Goal: Transaction & Acquisition: Download file/media

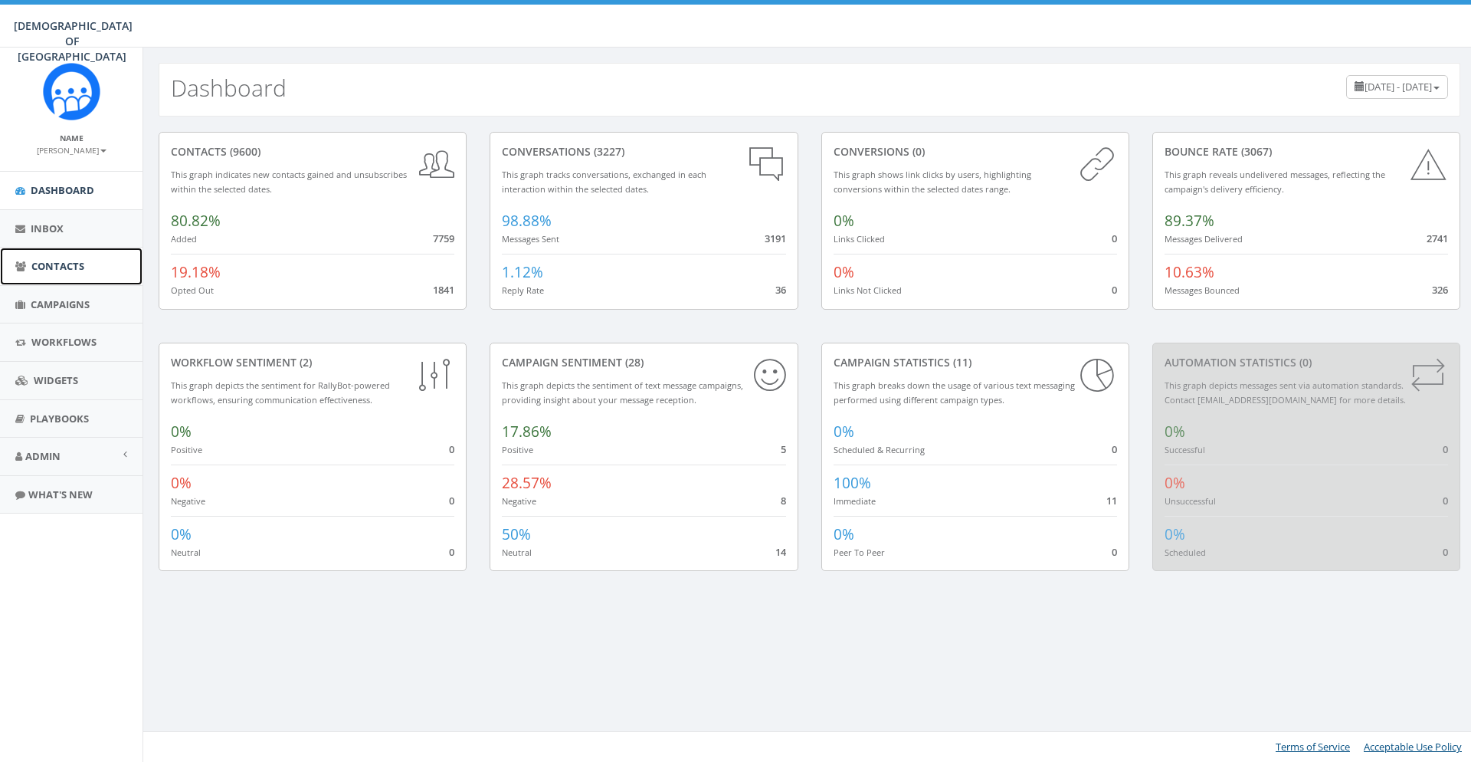
click at [88, 271] on link "Contacts" at bounding box center [71, 267] width 143 height 38
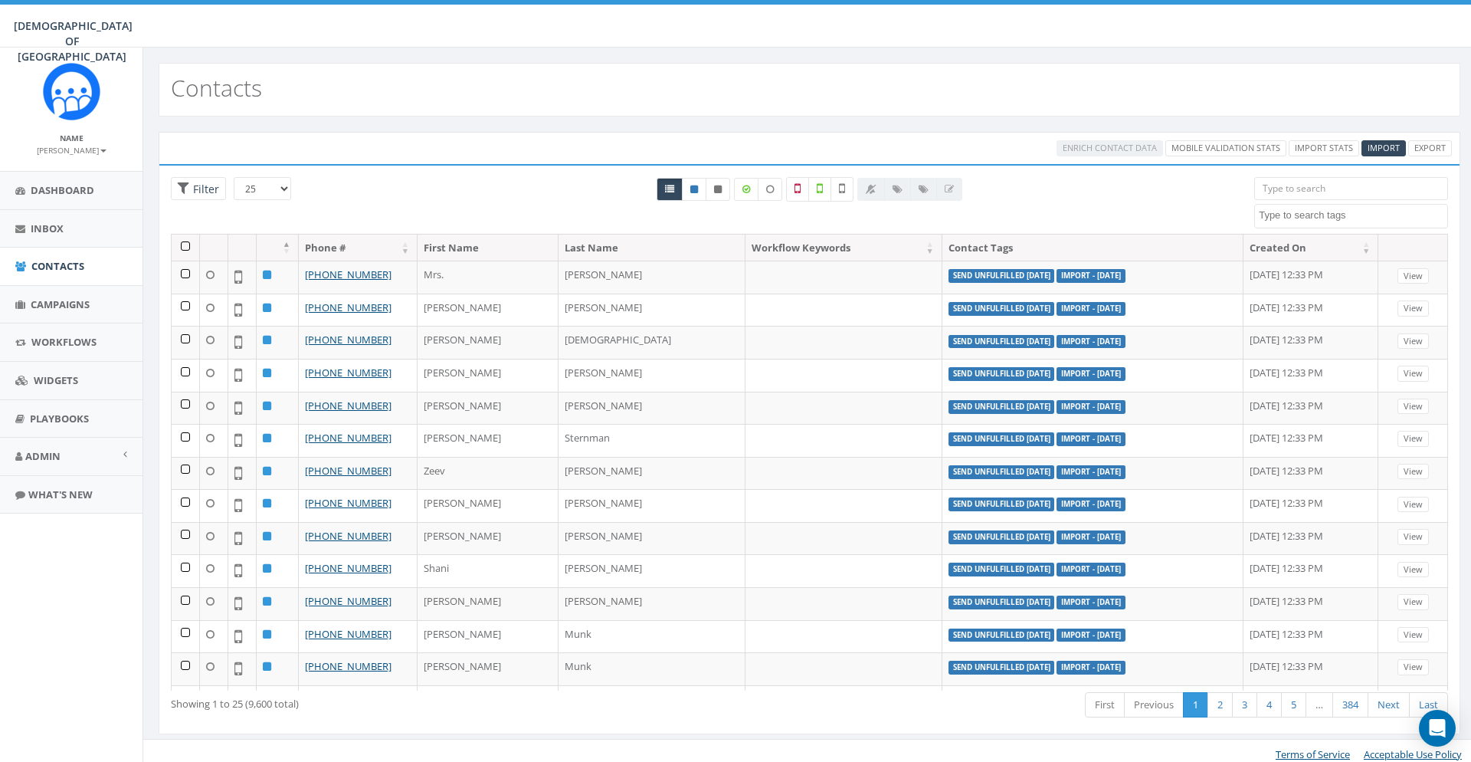
select select
click at [822, 195] on icon at bounding box center [820, 189] width 6 height 14
checkbox input "true"
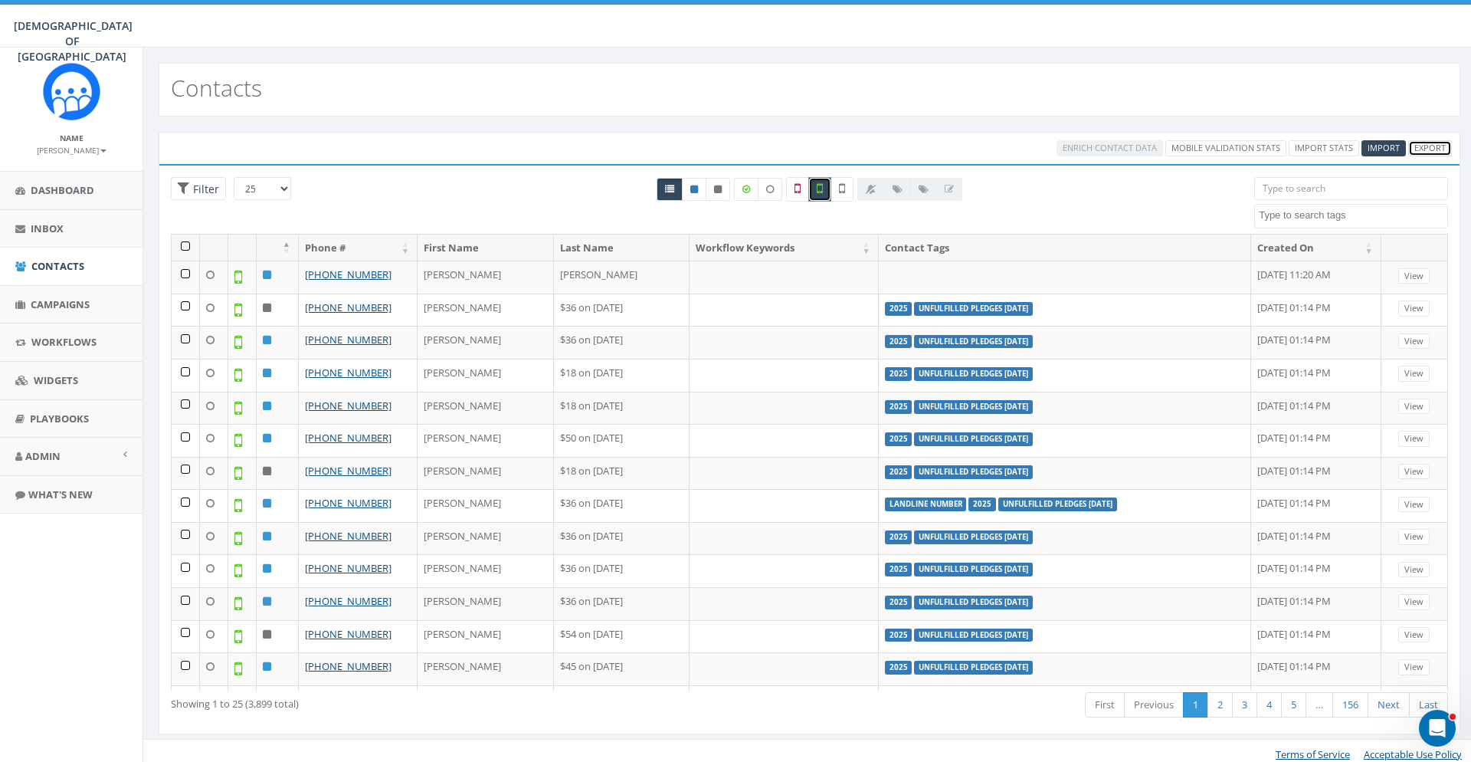
click at [1432, 144] on link "Export" at bounding box center [1431, 148] width 44 height 16
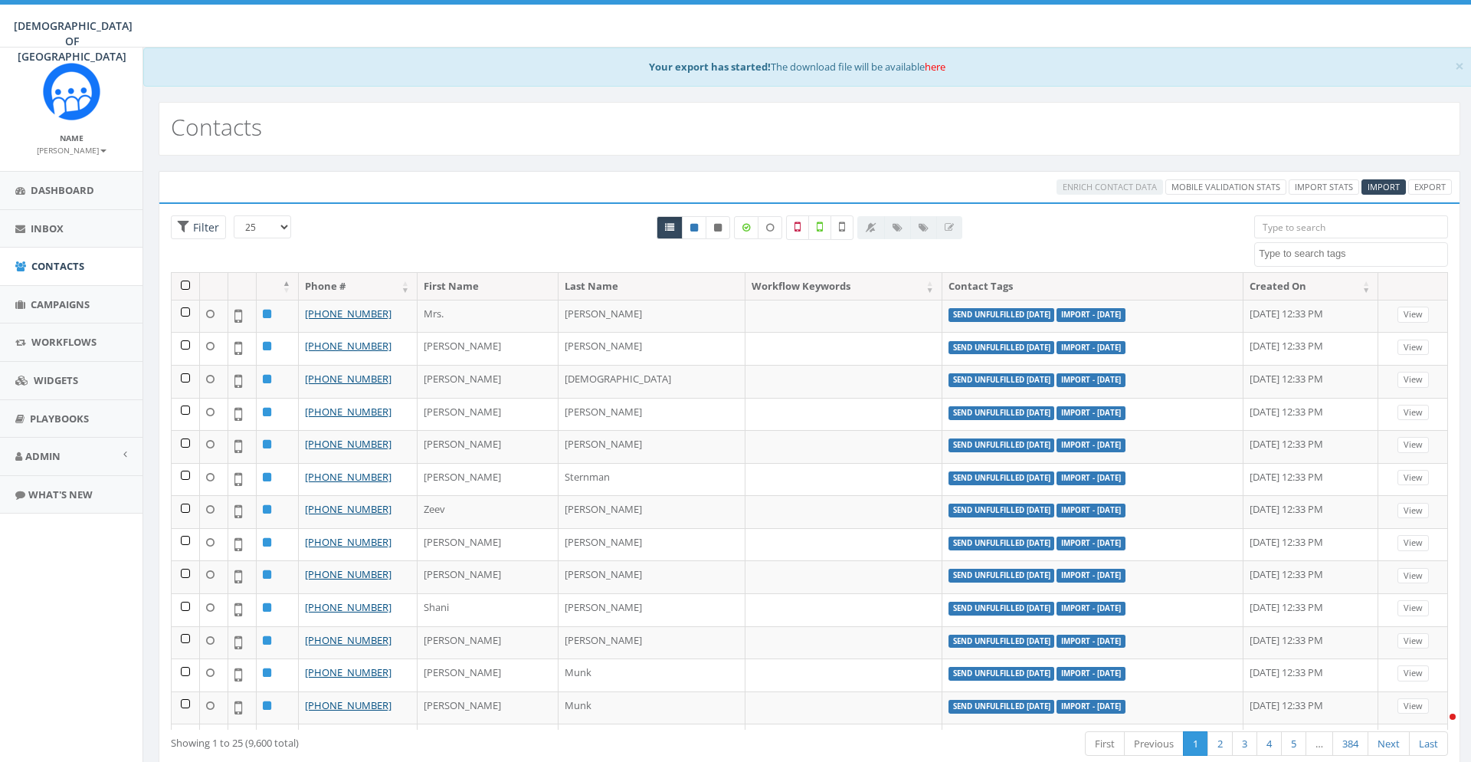
select select
click at [190, 284] on th at bounding box center [186, 286] width 28 height 27
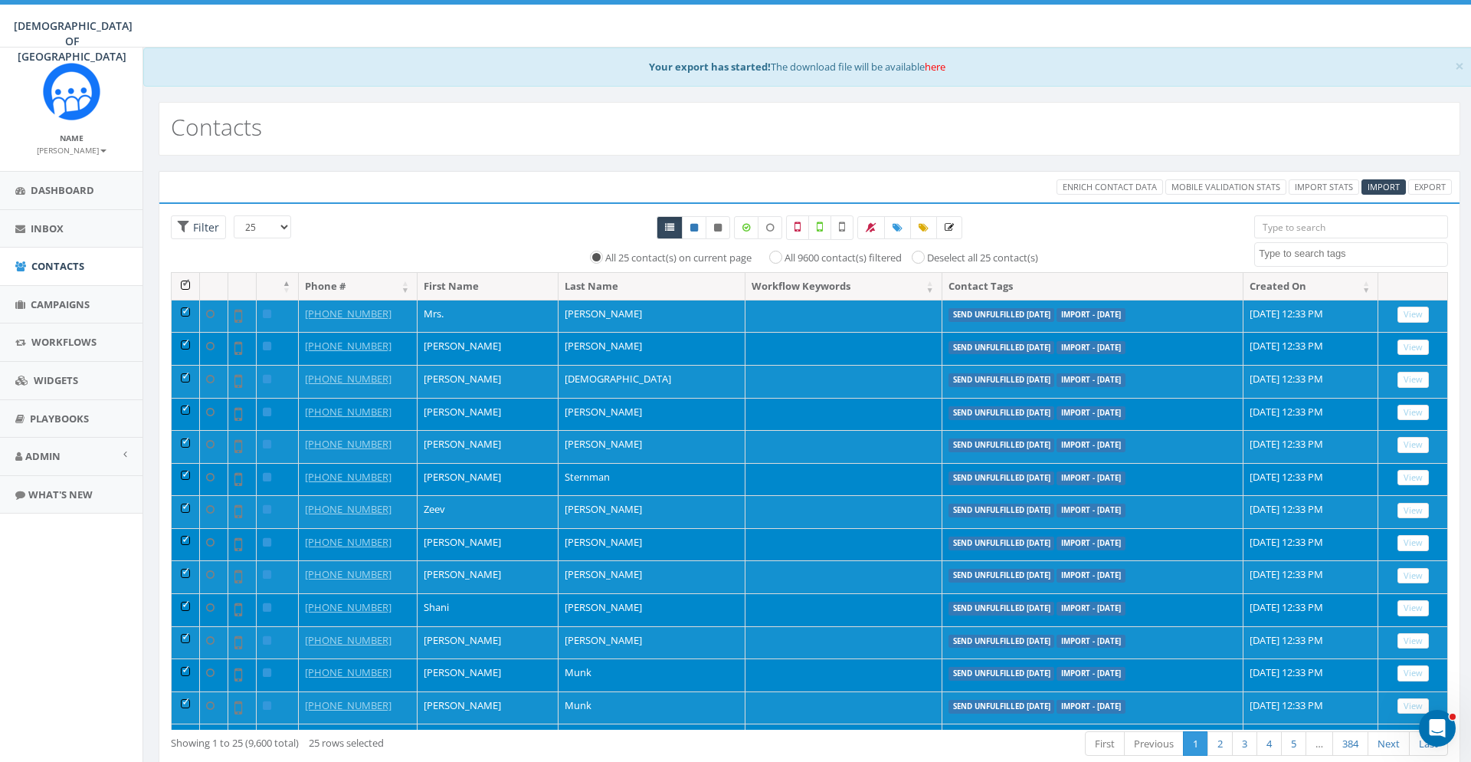
click at [184, 289] on th at bounding box center [186, 286] width 28 height 27
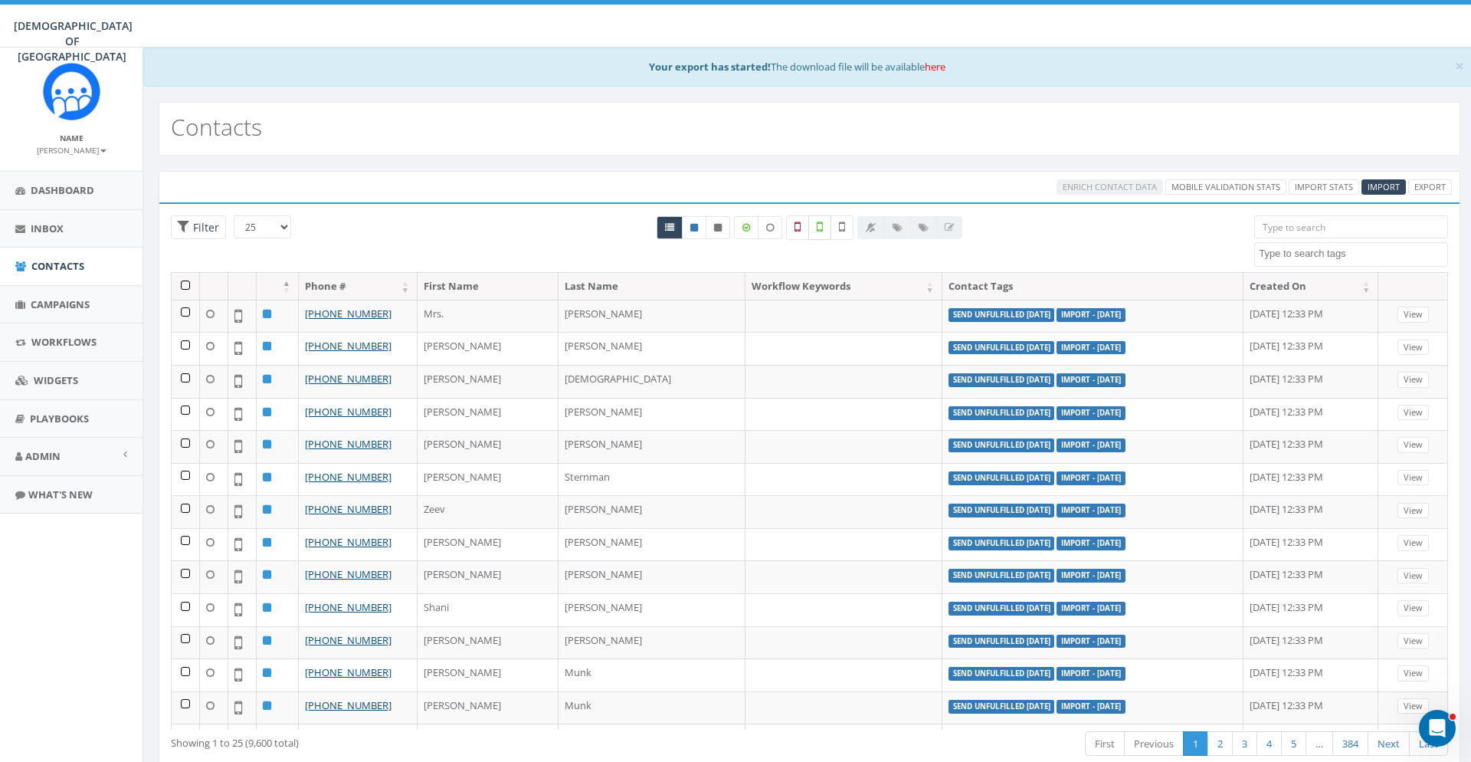
click at [815, 218] on label at bounding box center [820, 227] width 23 height 25
checkbox input "true"
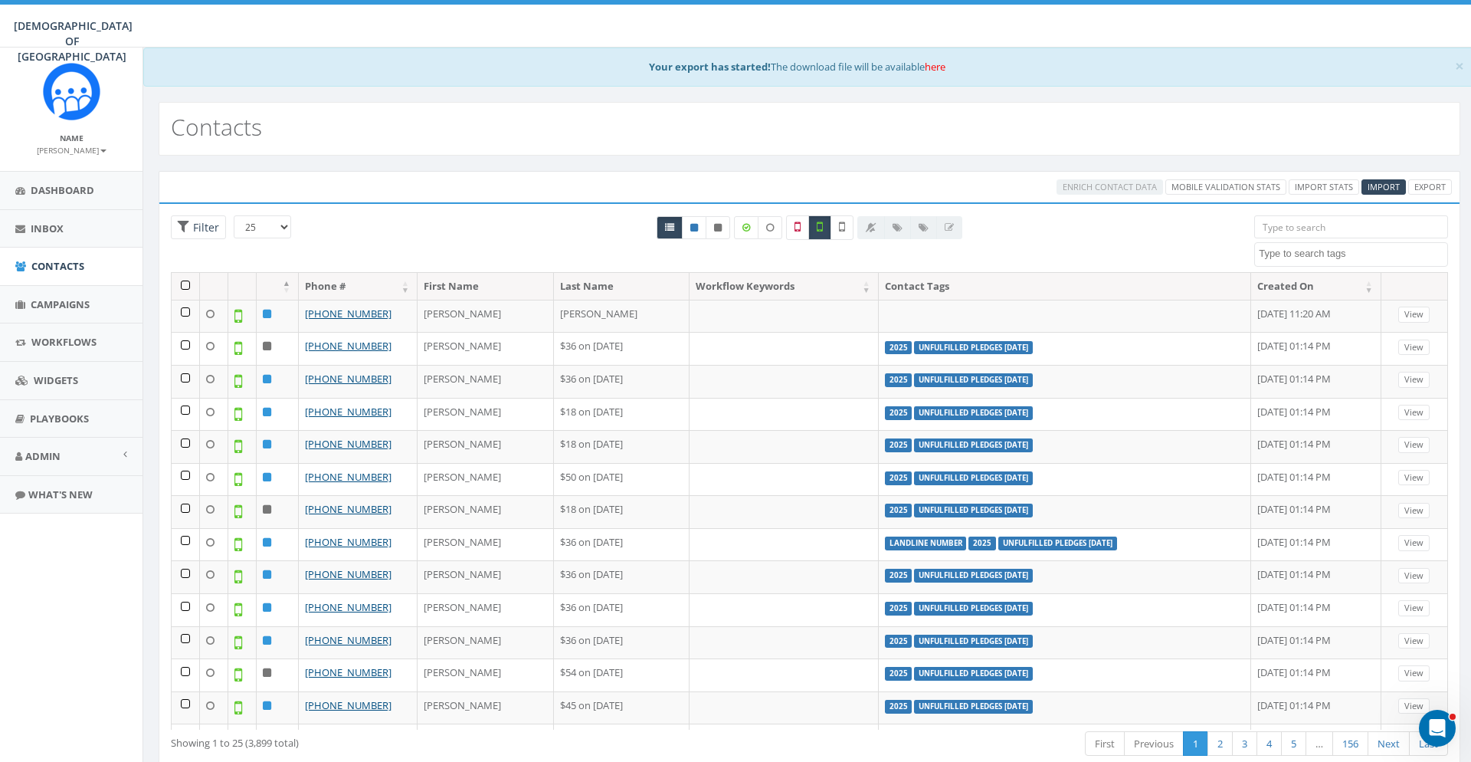
click at [189, 285] on th at bounding box center [186, 286] width 28 height 27
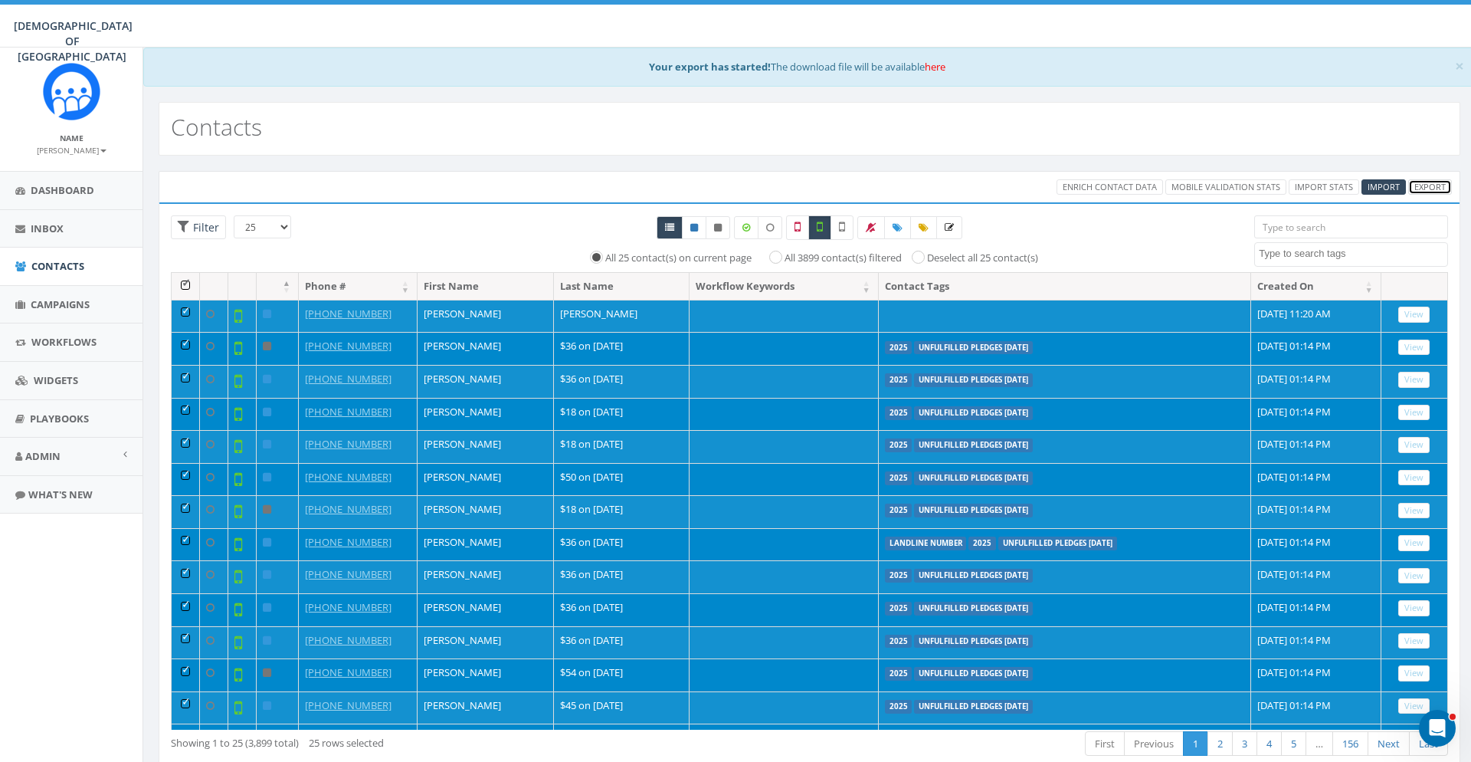
click at [1439, 185] on link "Export" at bounding box center [1431, 187] width 44 height 16
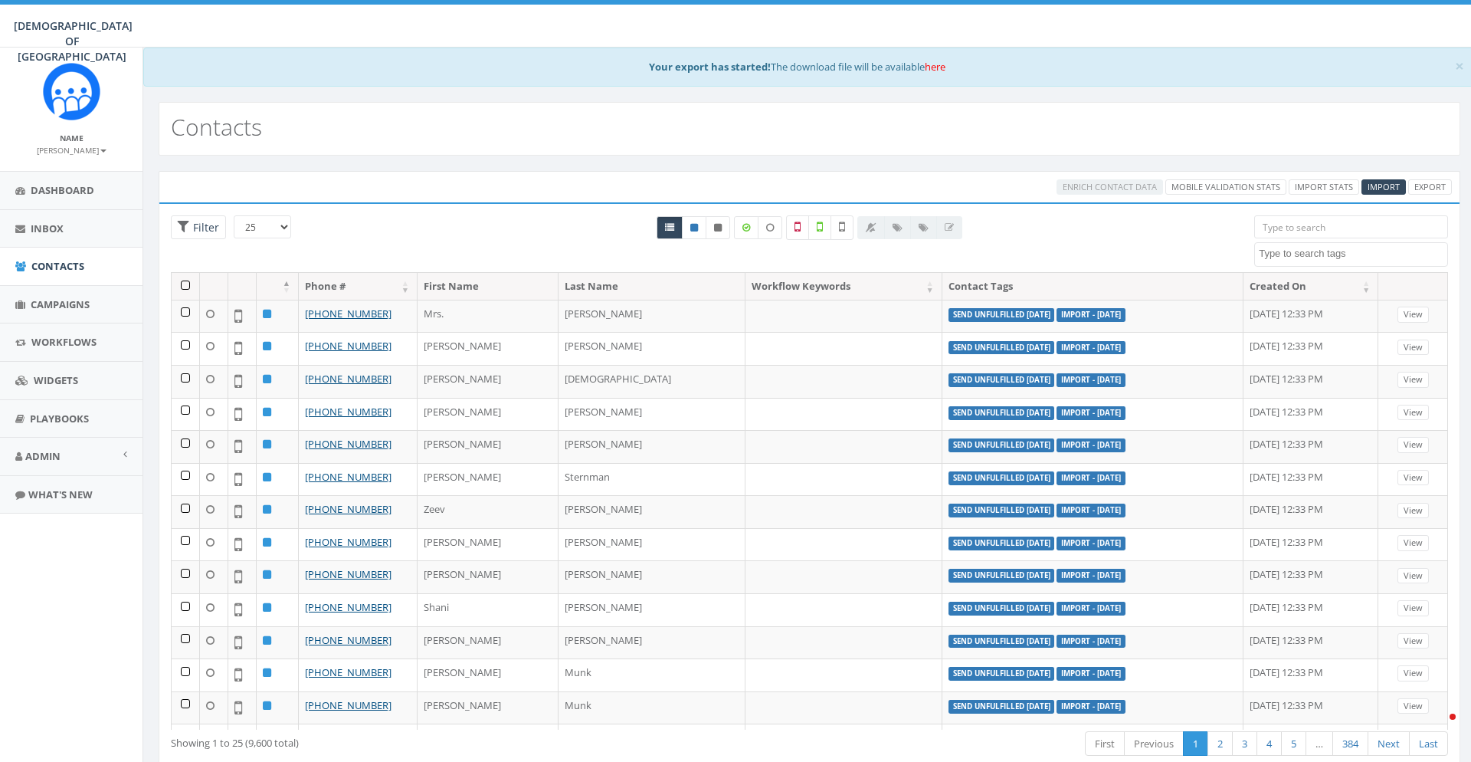
select select
click at [939, 69] on link "here" at bounding box center [935, 67] width 21 height 14
click at [1002, 134] on div "Contacts" at bounding box center [810, 129] width 1302 height 54
click at [818, 228] on icon at bounding box center [820, 227] width 6 height 14
checkbox input "true"
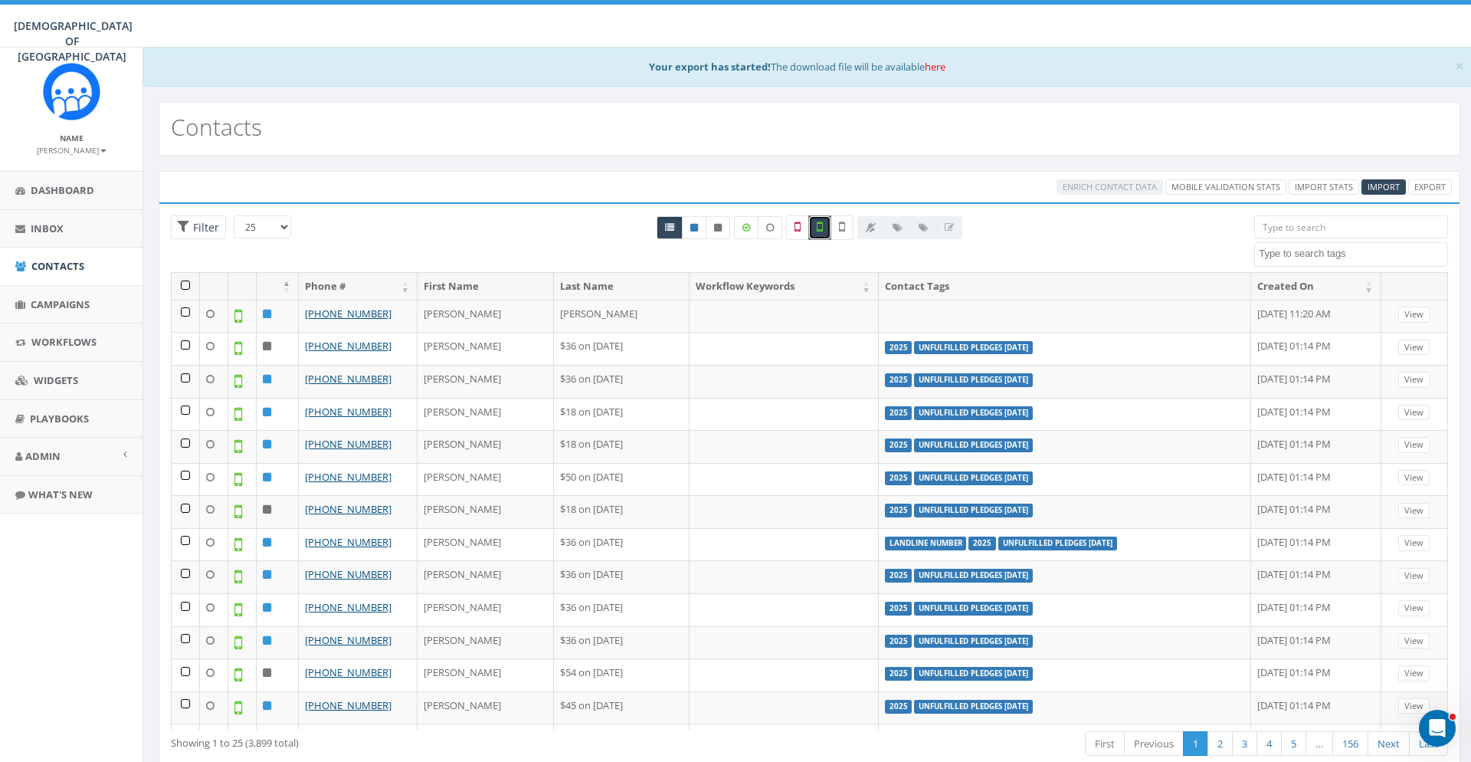
click at [185, 287] on th at bounding box center [186, 286] width 28 height 27
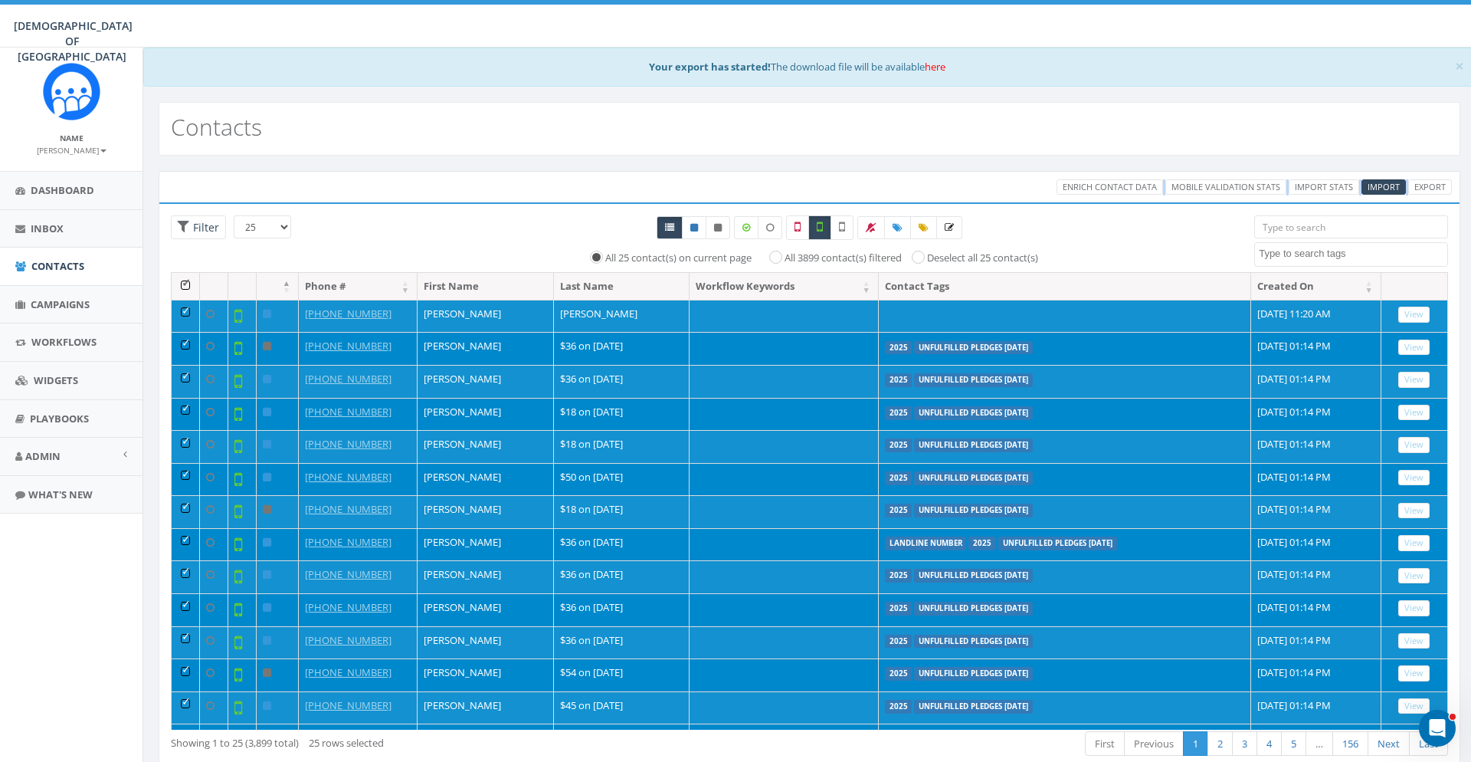
drag, startPoint x: 819, startPoint y: 208, endPoint x: 824, endPoint y: 196, distance: 12.4
click at [824, 196] on div "Enrich Contact Data Mobile Validation Stats Import Stats Import Export Loading …" at bounding box center [810, 472] width 1302 height 602
click at [509, 243] on div "All 25 contact(s) on current page All 3899 contact(s) filtered Deselect all 25 …" at bounding box center [810, 239] width 810 height 49
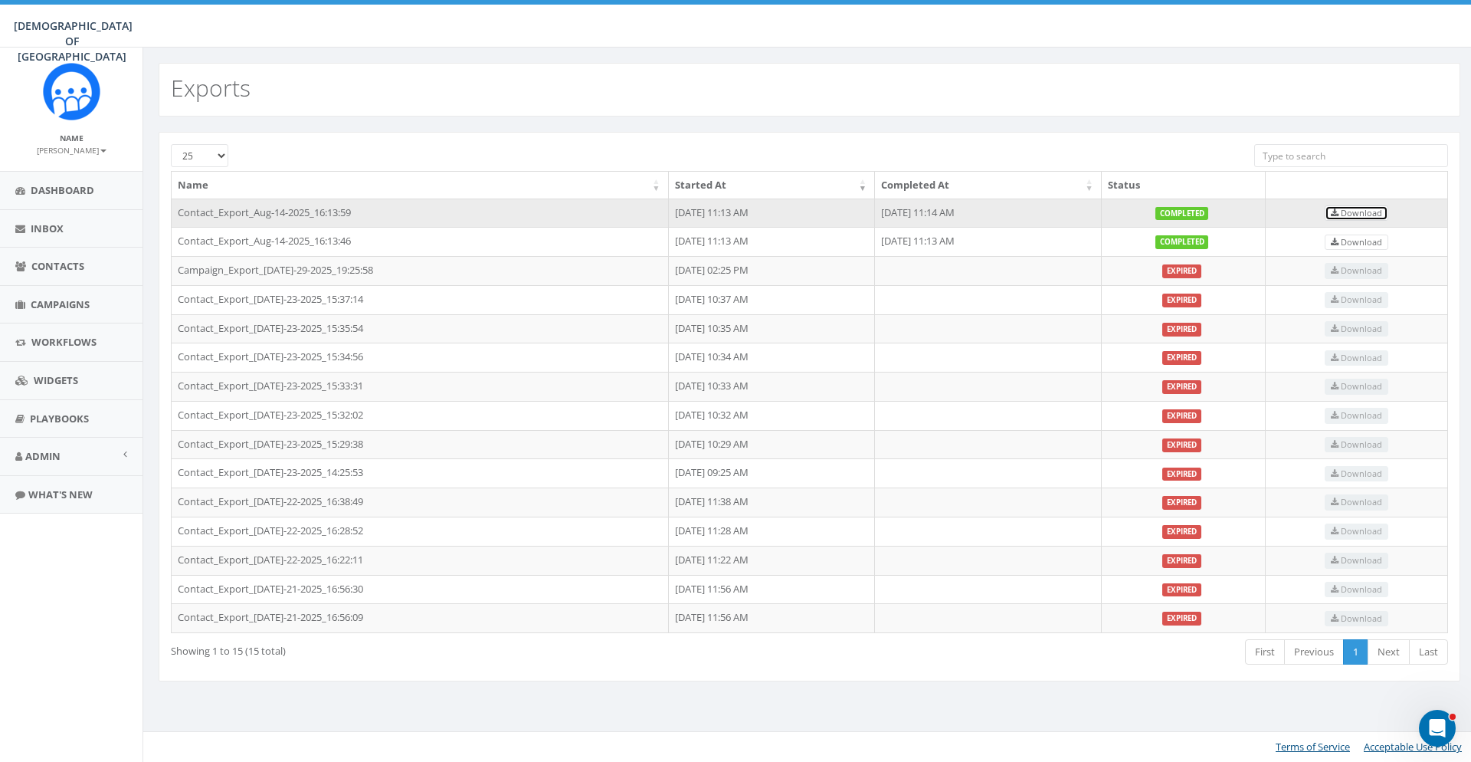
click at [1375, 214] on span "Download" at bounding box center [1356, 212] width 51 height 11
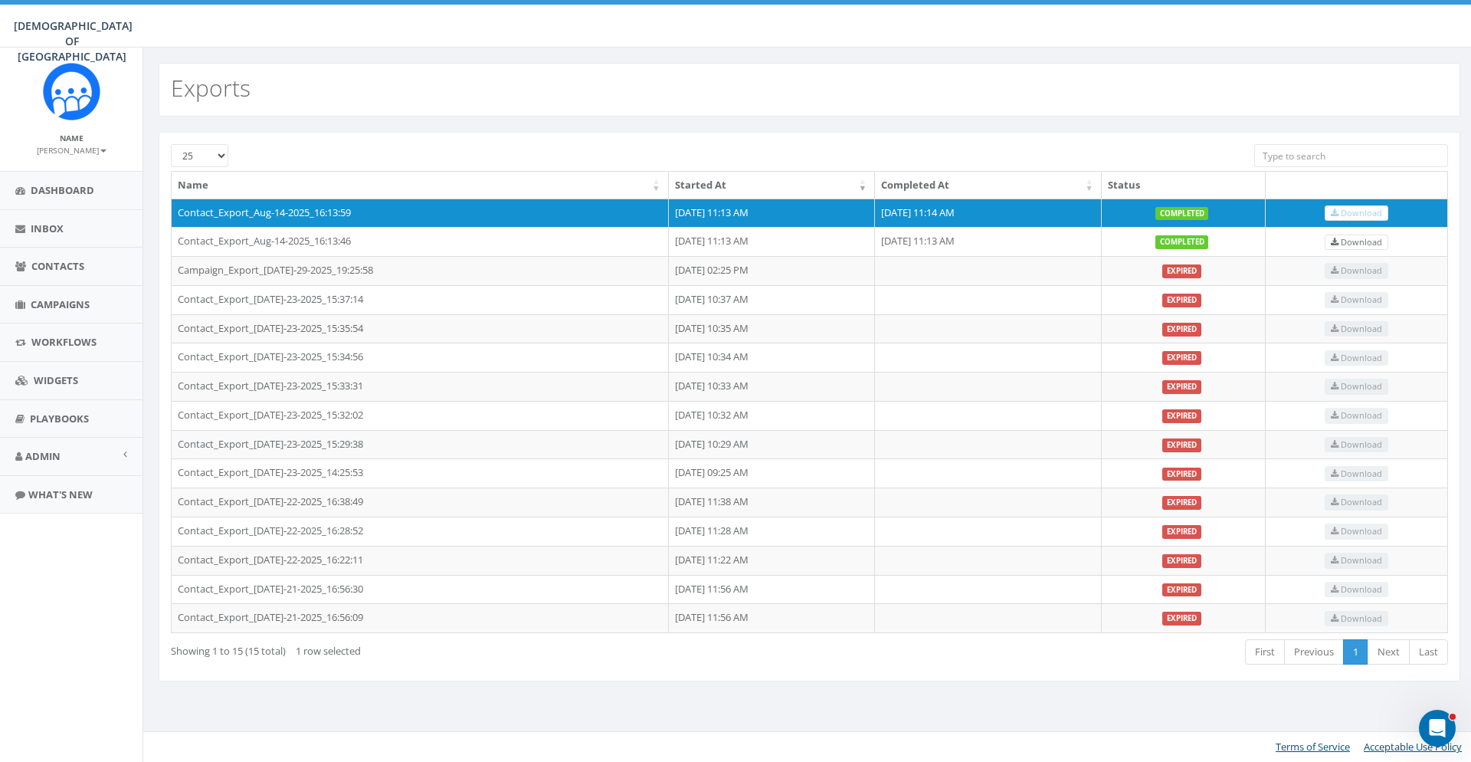
click at [1051, 80] on div "Exports" at bounding box center [810, 90] width 1302 height 54
